Goal: Task Accomplishment & Management: Manage account settings

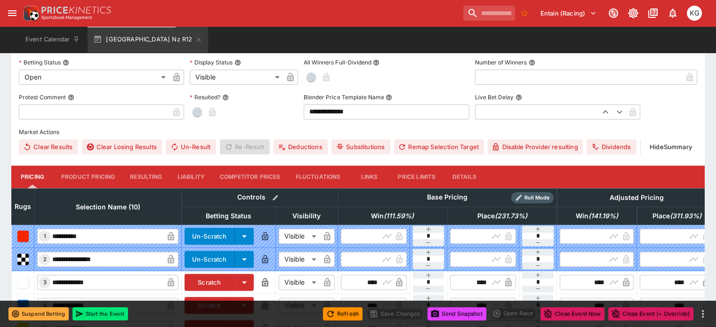
scroll to position [305, 0]
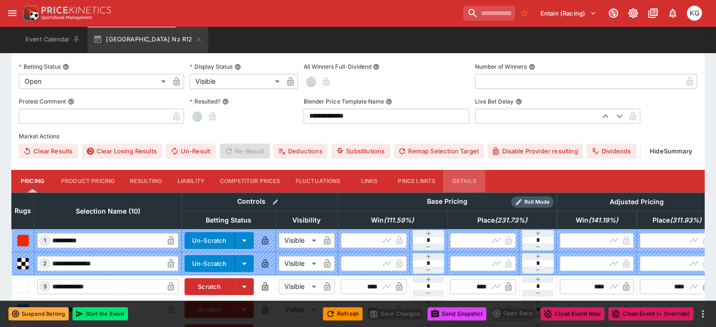
click at [478, 170] on button "Details" at bounding box center [464, 181] width 42 height 23
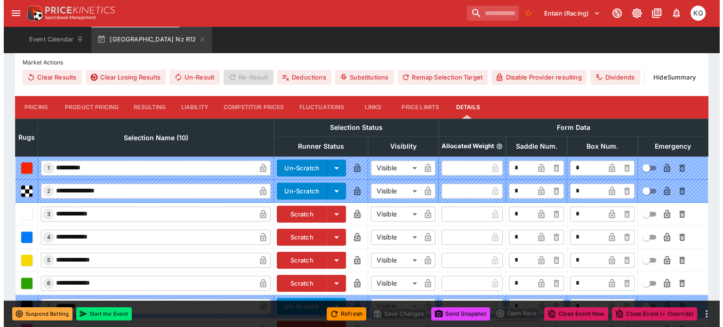
scroll to position [466, 0]
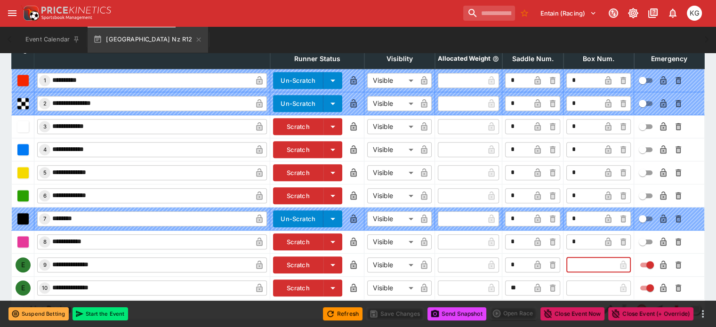
click at [566, 258] on input "text" at bounding box center [590, 265] width 49 height 15
type input "*"
click at [605, 261] on icon "button" at bounding box center [608, 265] width 6 height 8
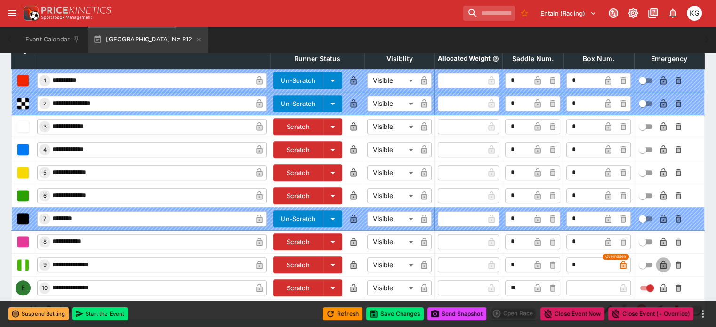
click at [660, 261] on icon "button" at bounding box center [663, 265] width 6 height 8
click at [570, 281] on input "text" at bounding box center [590, 288] width 49 height 15
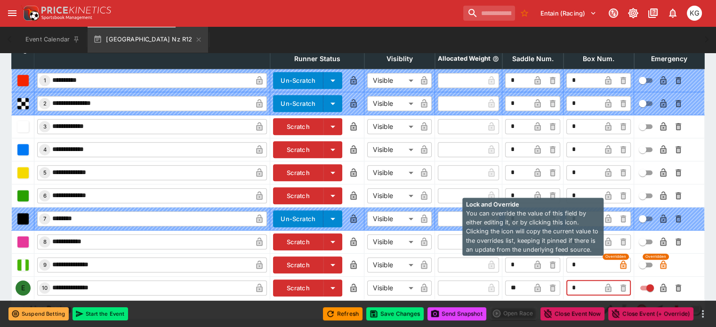
type input "*"
click at [605, 284] on icon "button" at bounding box center [608, 288] width 6 height 8
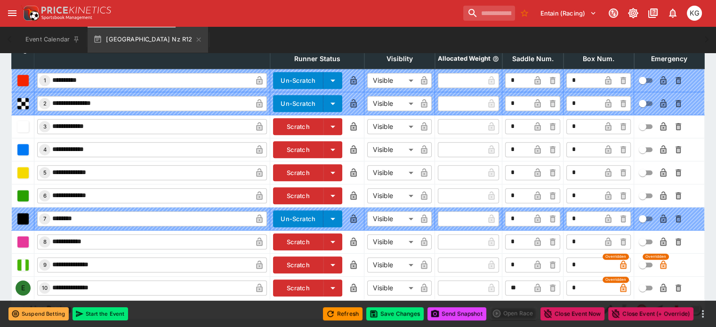
click at [661, 287] on icon "button" at bounding box center [663, 289] width 5 height 4
click at [392, 312] on button "Save Changes" at bounding box center [394, 313] width 57 height 13
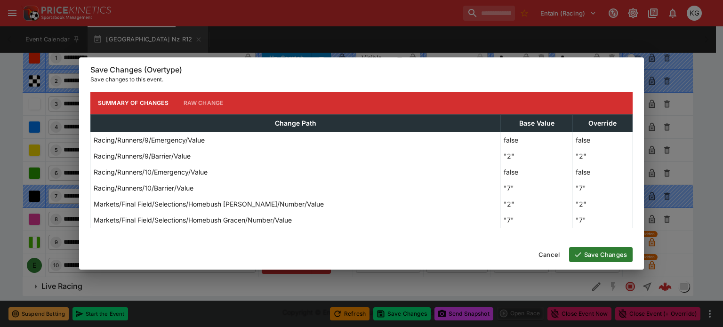
click at [593, 251] on button "Save Changes" at bounding box center [601, 254] width 64 height 15
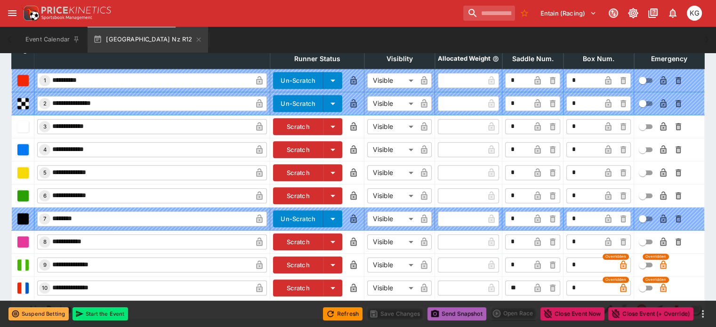
click at [452, 313] on button "Send Snapshot" at bounding box center [457, 313] width 59 height 13
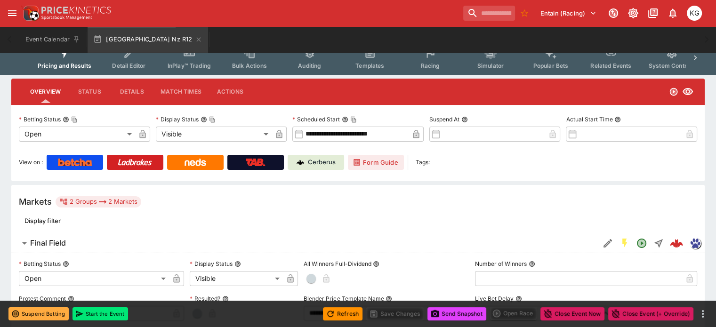
scroll to position [42, 0]
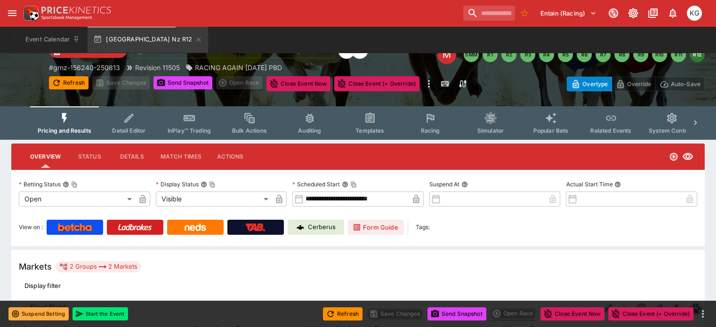
click at [438, 129] on span "Racing" at bounding box center [429, 130] width 19 height 7
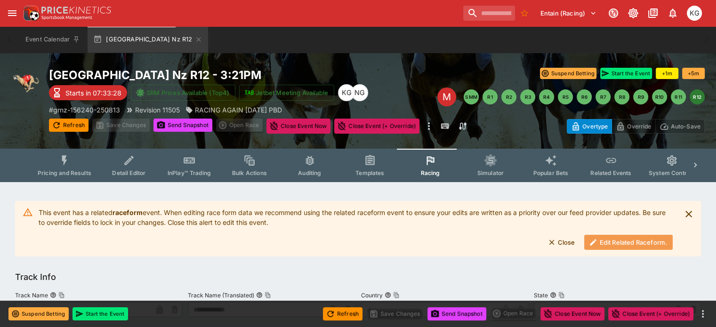
click at [617, 242] on button "Edit Related Raceform." at bounding box center [628, 242] width 89 height 15
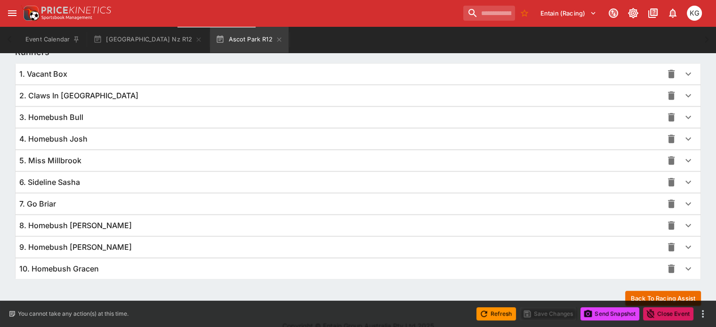
scroll to position [687, 0]
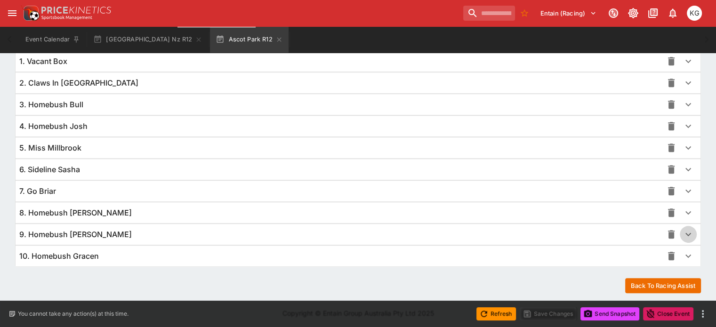
click at [683, 231] on icon "button" at bounding box center [688, 234] width 11 height 11
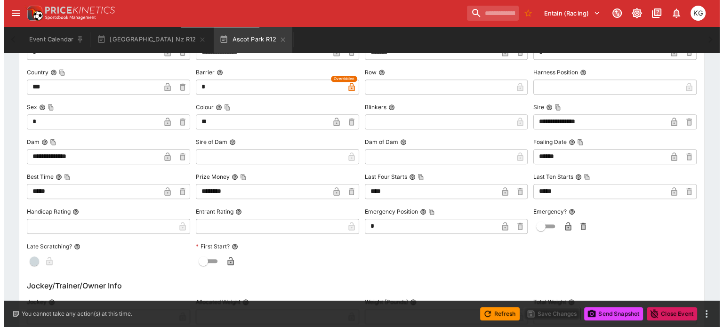
scroll to position [970, 0]
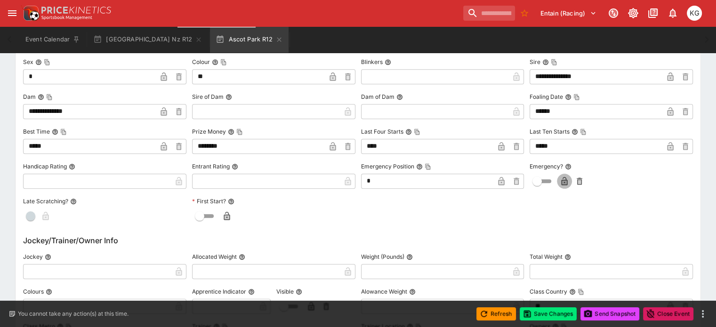
click at [560, 181] on icon "button" at bounding box center [564, 181] width 9 height 9
click at [554, 313] on button "Save Changes" at bounding box center [548, 313] width 57 height 13
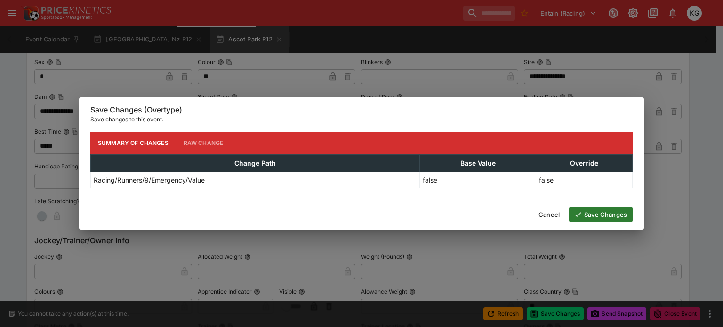
click at [606, 215] on button "Save Changes" at bounding box center [601, 214] width 64 height 15
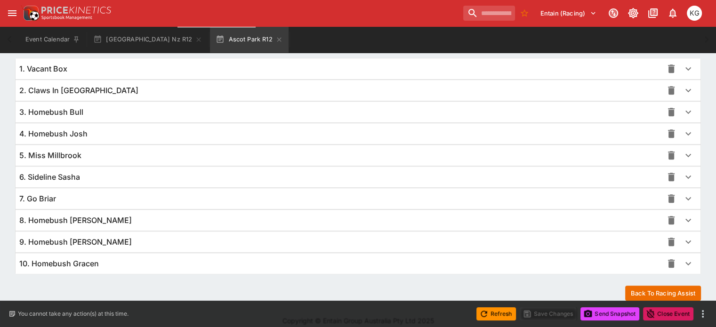
scroll to position [687, 0]
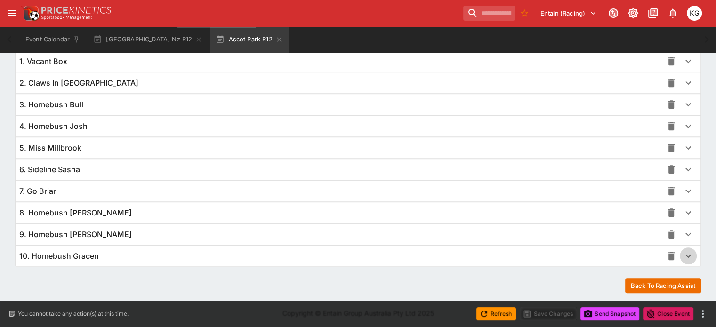
click at [683, 256] on icon "button" at bounding box center [688, 255] width 11 height 11
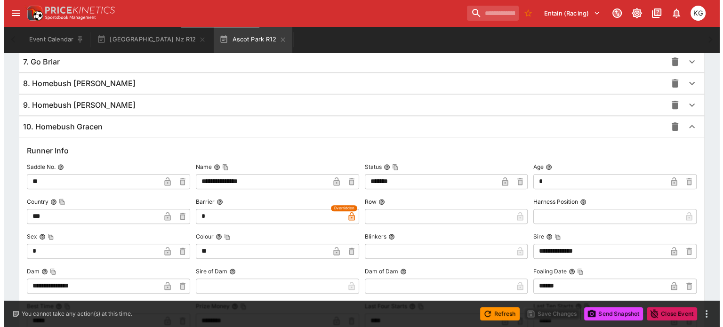
scroll to position [923, 0]
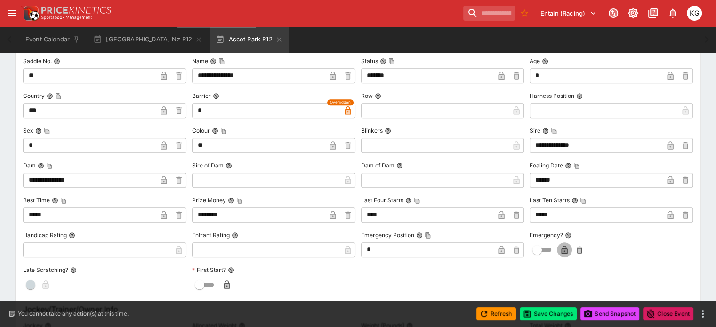
click at [560, 245] on icon "button" at bounding box center [564, 249] width 9 height 9
click at [549, 315] on button "Save Changes" at bounding box center [548, 313] width 57 height 13
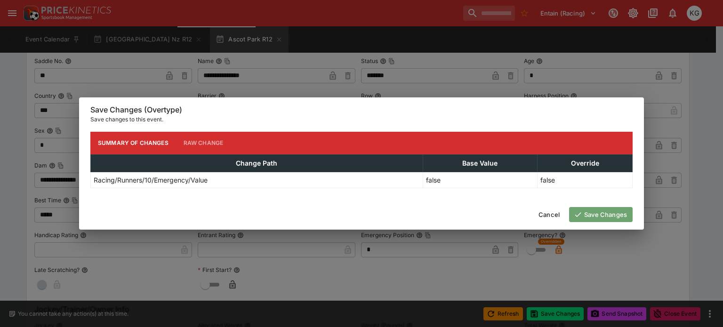
click at [597, 214] on button "Save Changes" at bounding box center [601, 214] width 64 height 15
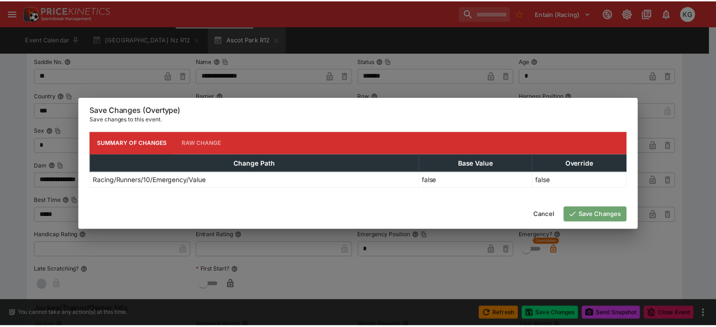
scroll to position [0, 0]
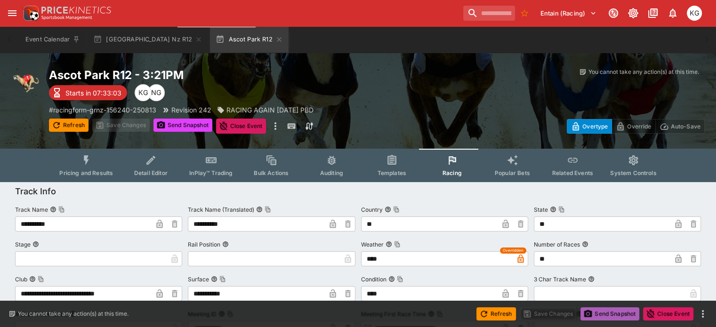
click at [606, 312] on button "Send Snapshot" at bounding box center [610, 313] width 59 height 13
